Goal: Navigation & Orientation: Find specific page/section

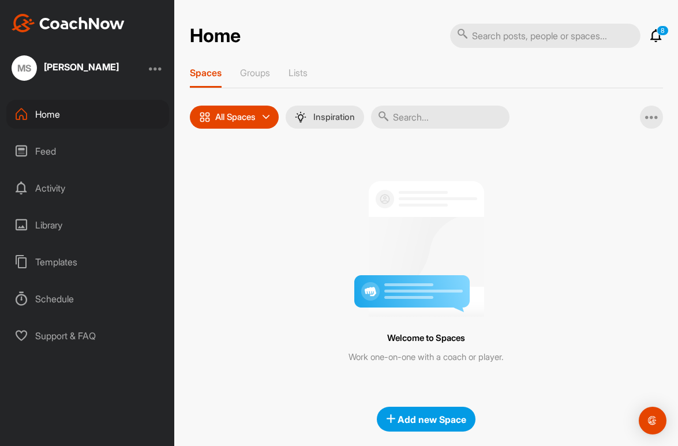
click at [44, 150] on div "Feed" at bounding box center [87, 151] width 163 height 29
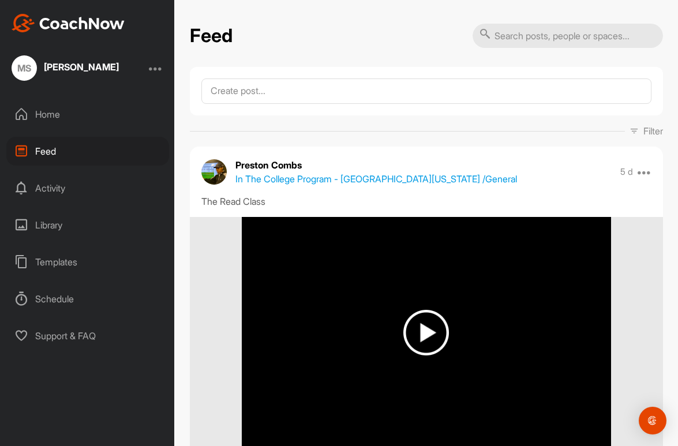
click at [45, 228] on div "Library" at bounding box center [87, 225] width 163 height 29
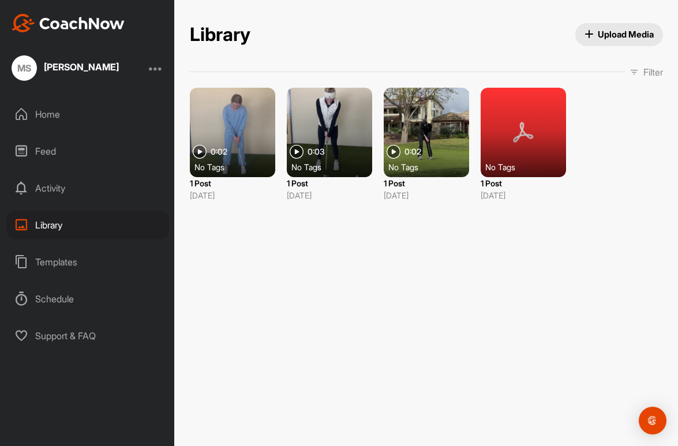
click at [44, 262] on div "Templates" at bounding box center [87, 262] width 163 height 29
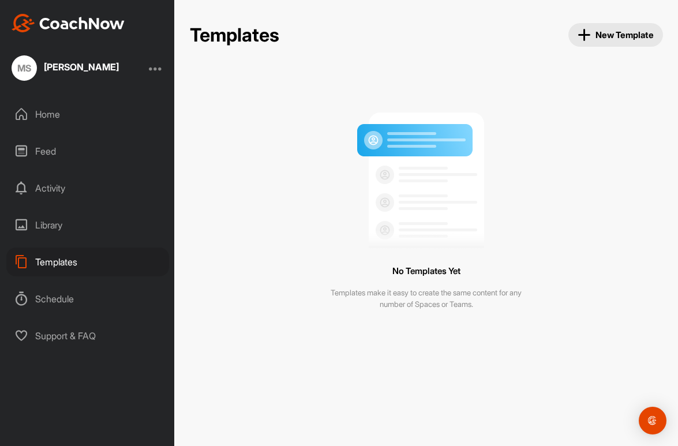
click at [55, 120] on div "Home" at bounding box center [87, 114] width 163 height 29
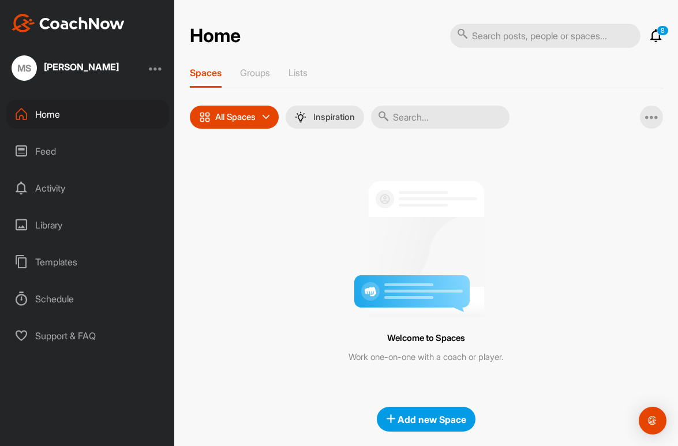
click at [269, 118] on icon at bounding box center [266, 117] width 7 height 7
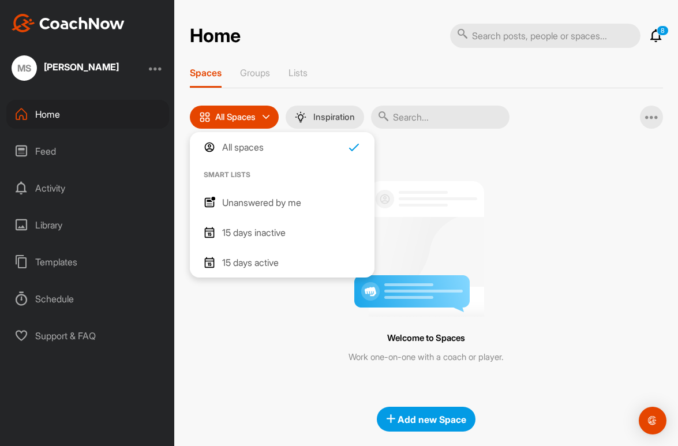
click at [269, 118] on icon at bounding box center [266, 117] width 7 height 7
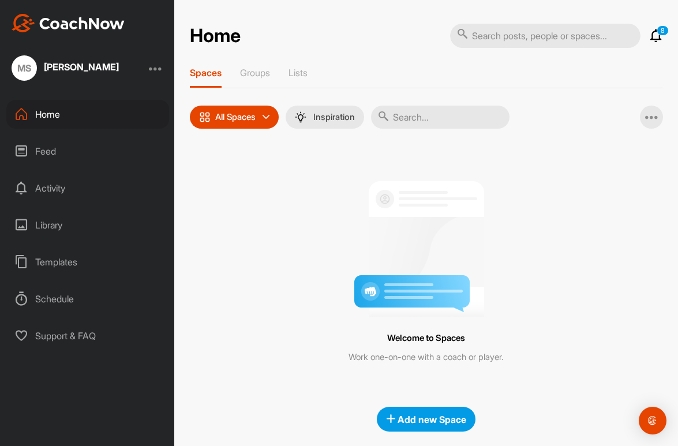
click at [263, 87] on div "Spaces Groups Lists" at bounding box center [426, 77] width 473 height 21
click at [263, 84] on div "Groups" at bounding box center [255, 77] width 30 height 21
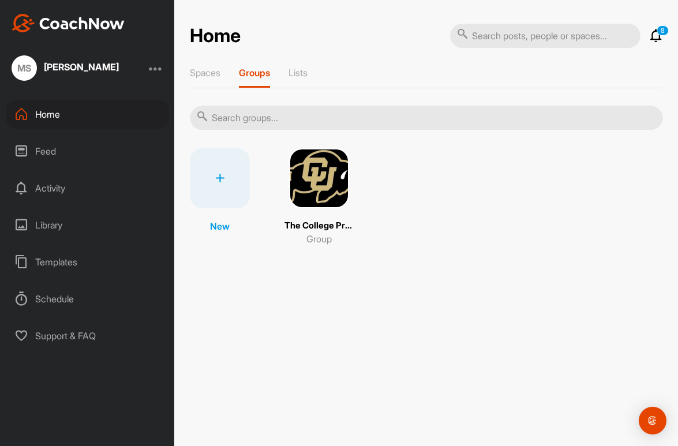
click at [327, 194] on img at bounding box center [319, 178] width 60 height 60
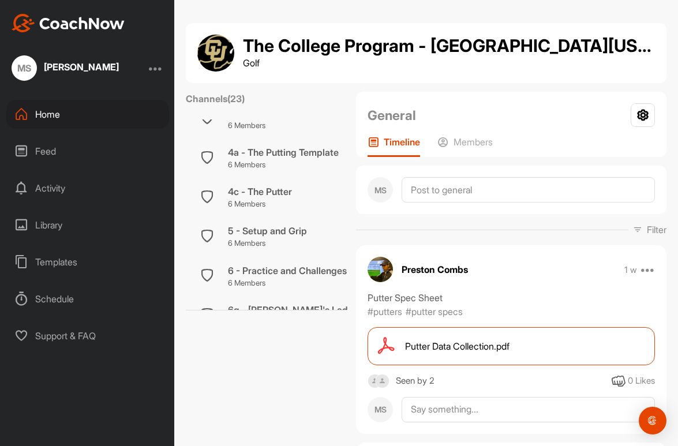
scroll to position [754, 0]
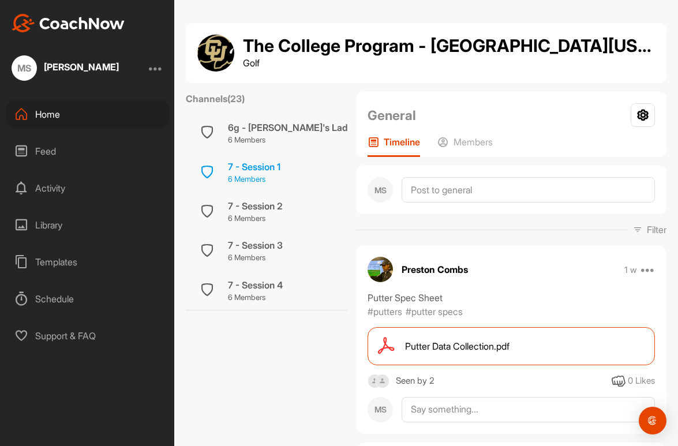
click at [283, 167] on div "7 - Session 1 6 Members" at bounding box center [267, 172] width 162 height 39
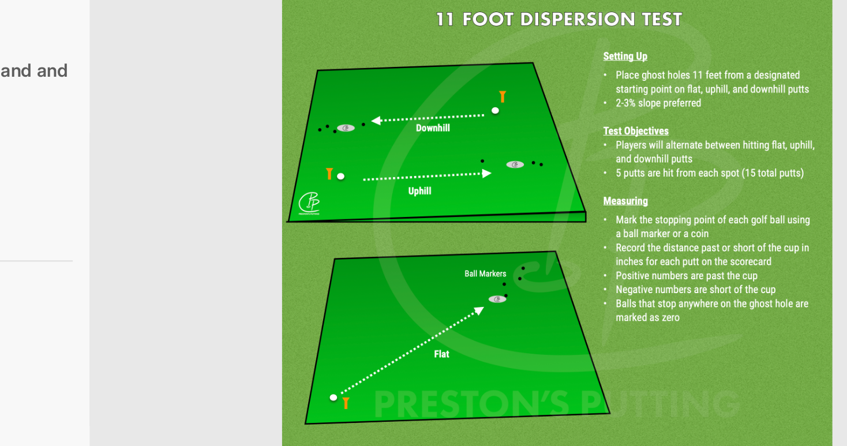
scroll to position [933, 0]
